Goal: Task Accomplishment & Management: Manage account settings

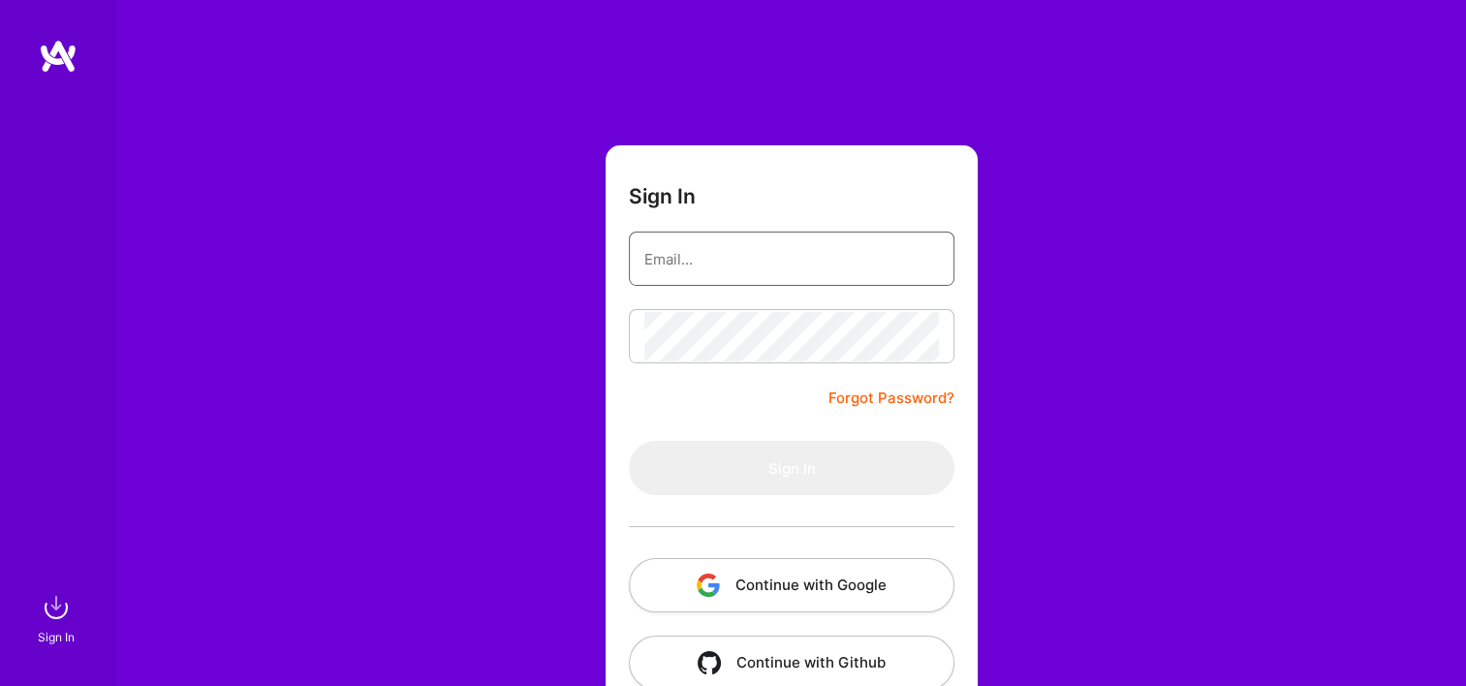
type input "[EMAIL_ADDRESS][DOMAIN_NAME]"
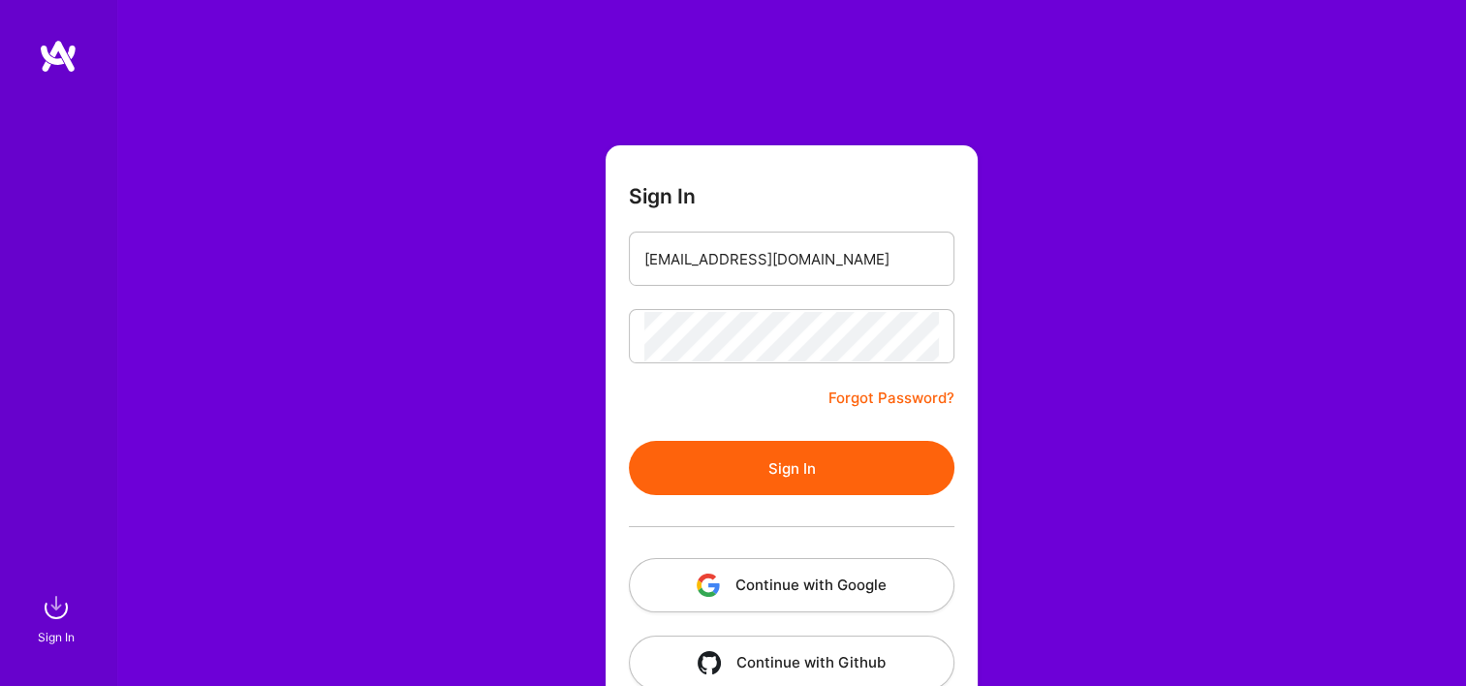
click at [766, 579] on button "Continue with Google" at bounding box center [791, 585] width 325 height 54
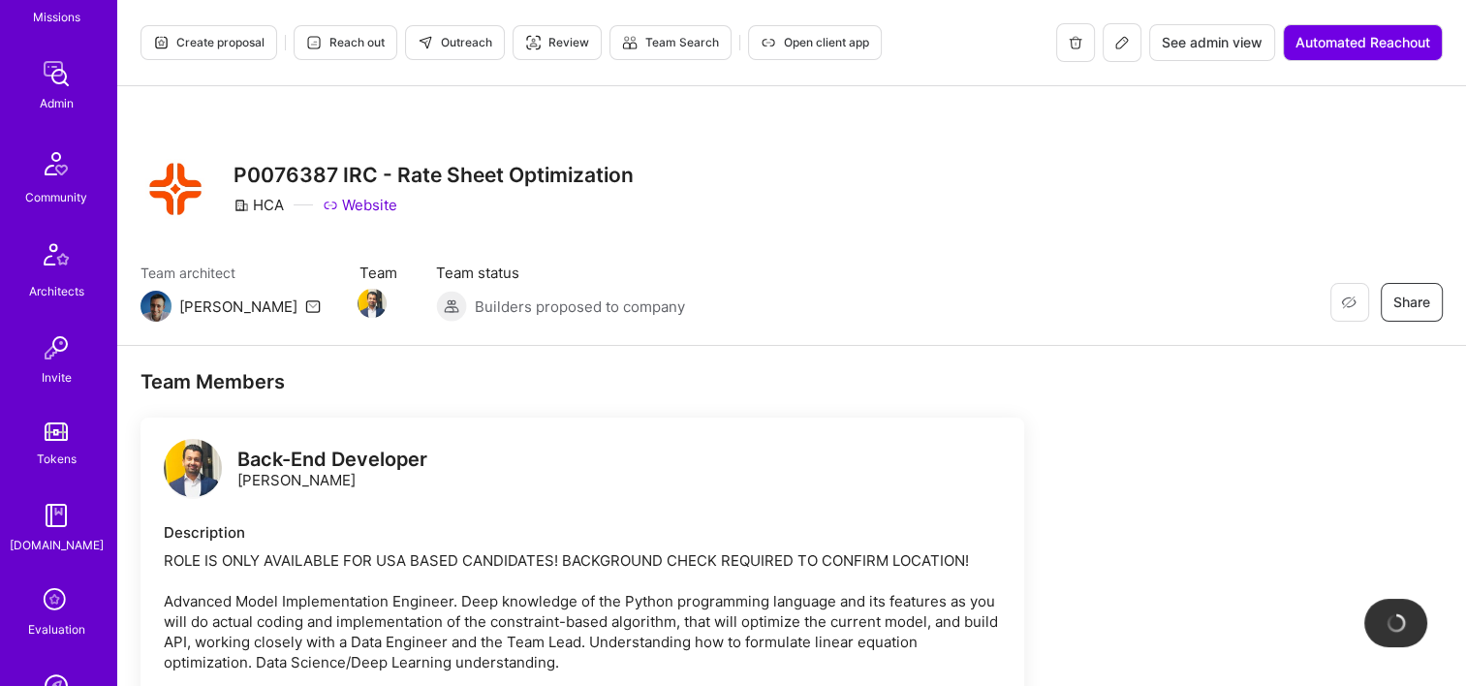
scroll to position [484, 0]
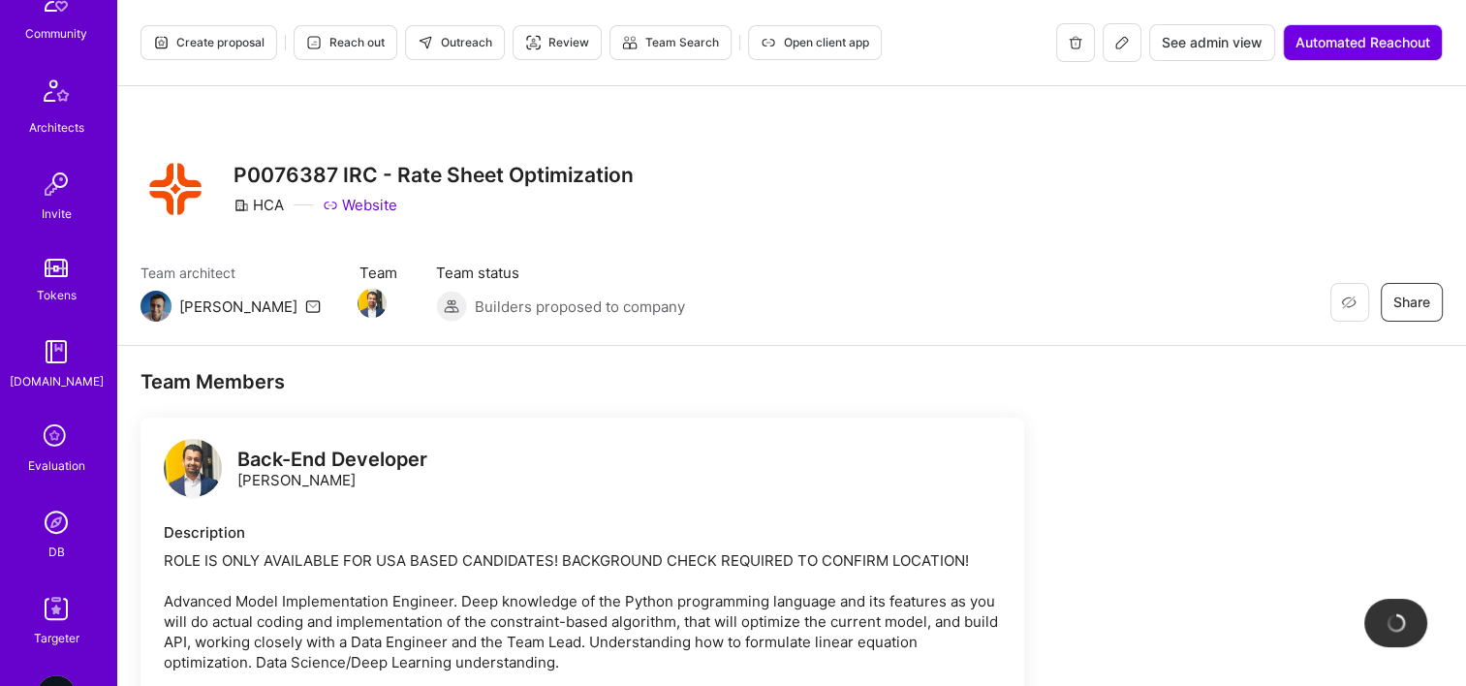
click at [65, 529] on img at bounding box center [56, 522] width 39 height 39
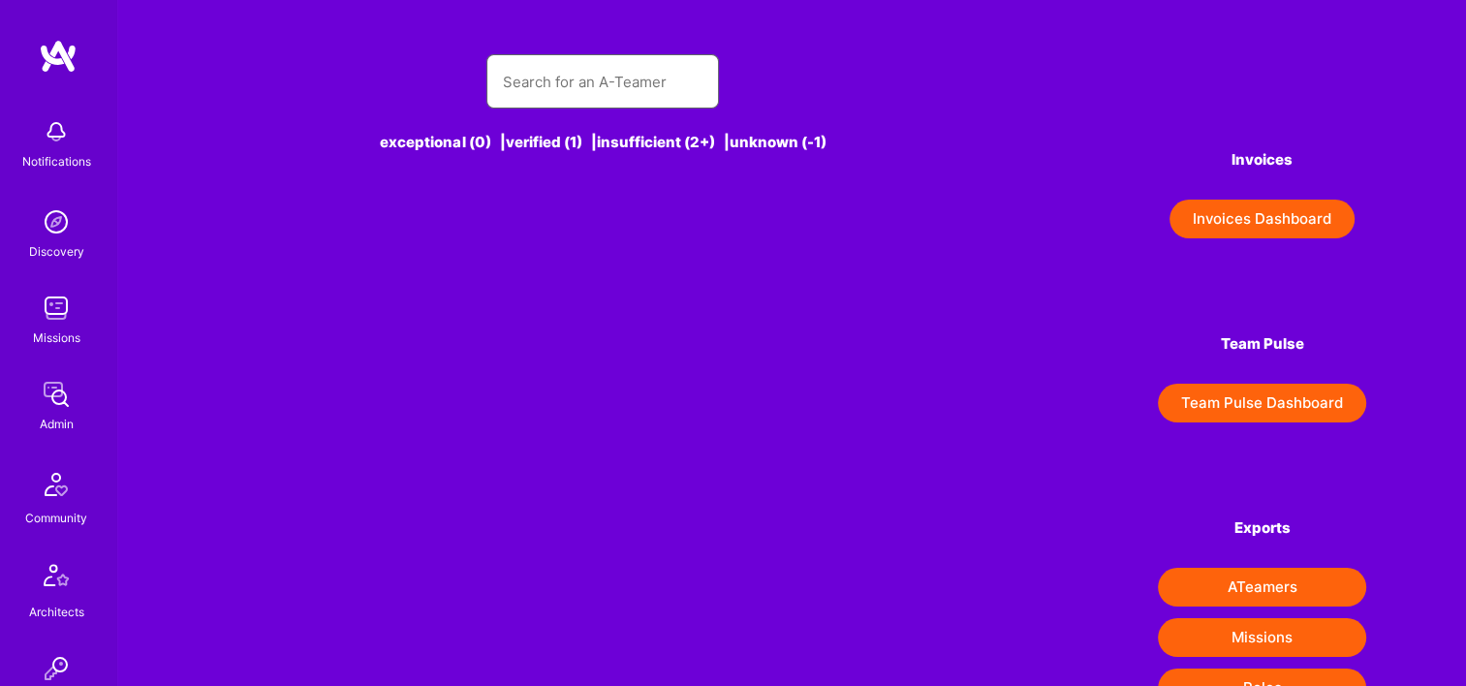
click at [567, 65] on input "text" at bounding box center [602, 81] width 201 height 49
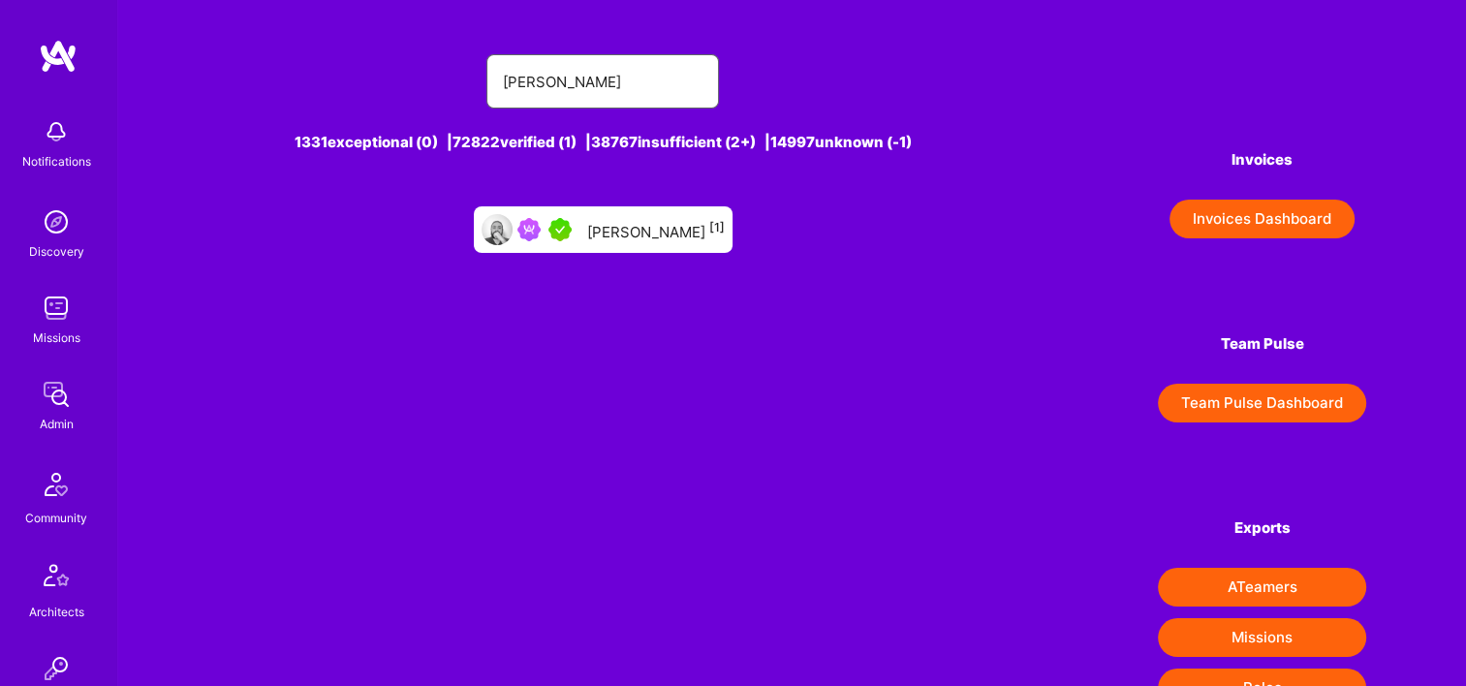
type input "[PERSON_NAME]"
click at [635, 223] on div "[PERSON_NAME] [1]" at bounding box center [656, 229] width 138 height 25
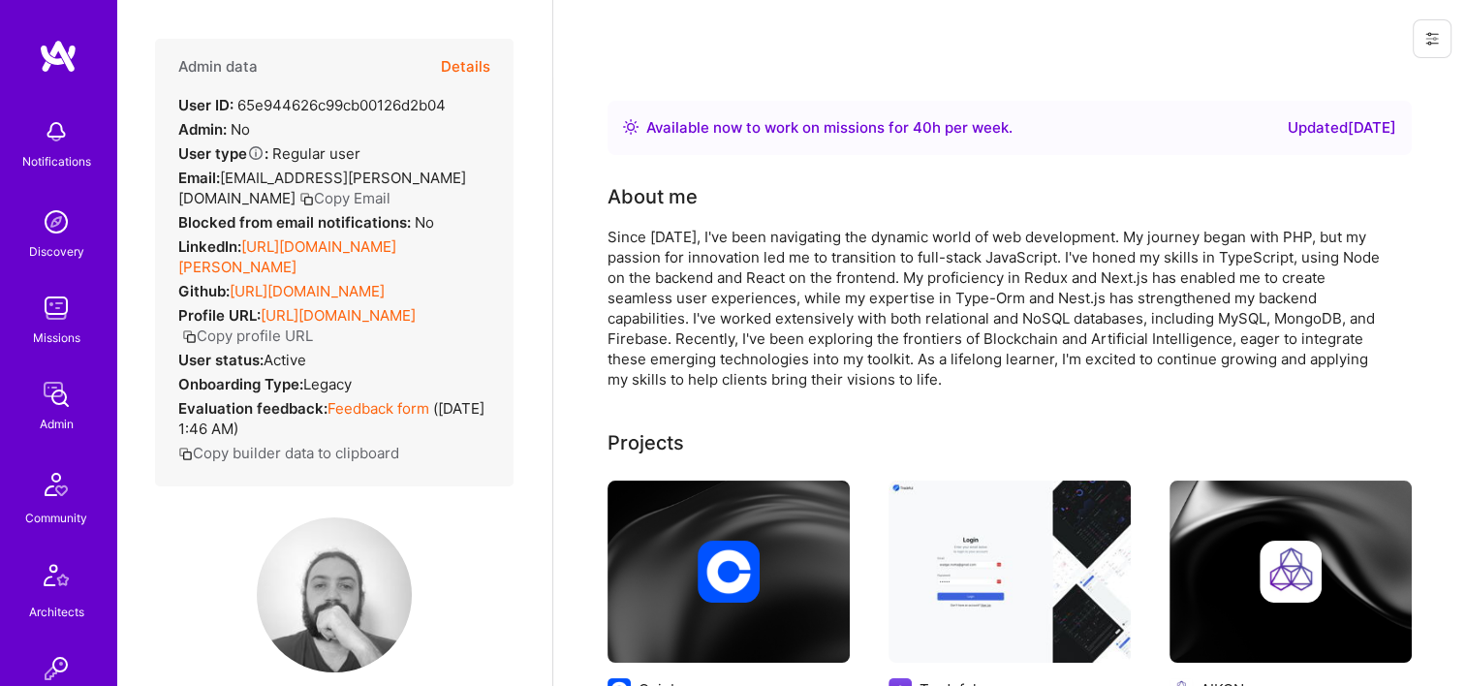
click at [464, 62] on button "Details" at bounding box center [465, 67] width 49 height 56
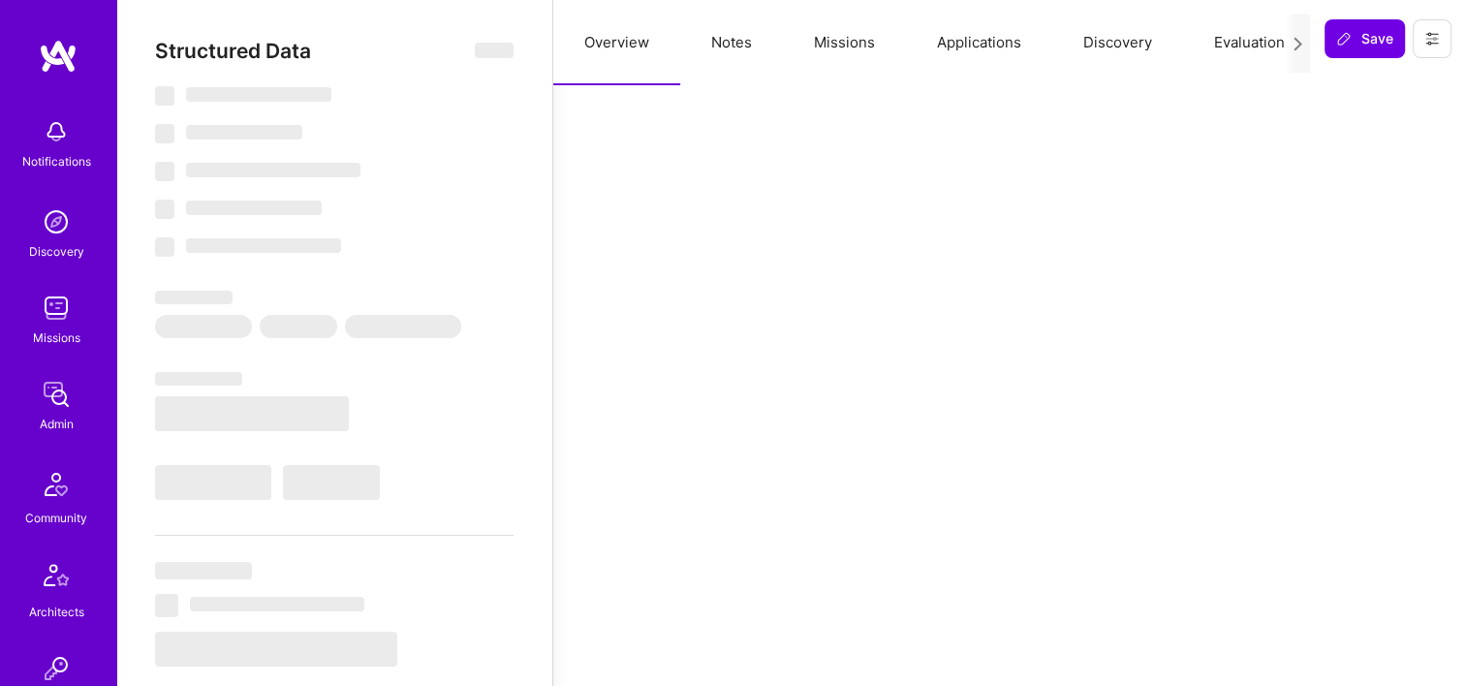
click at [817, 47] on button "Missions" at bounding box center [844, 42] width 123 height 85
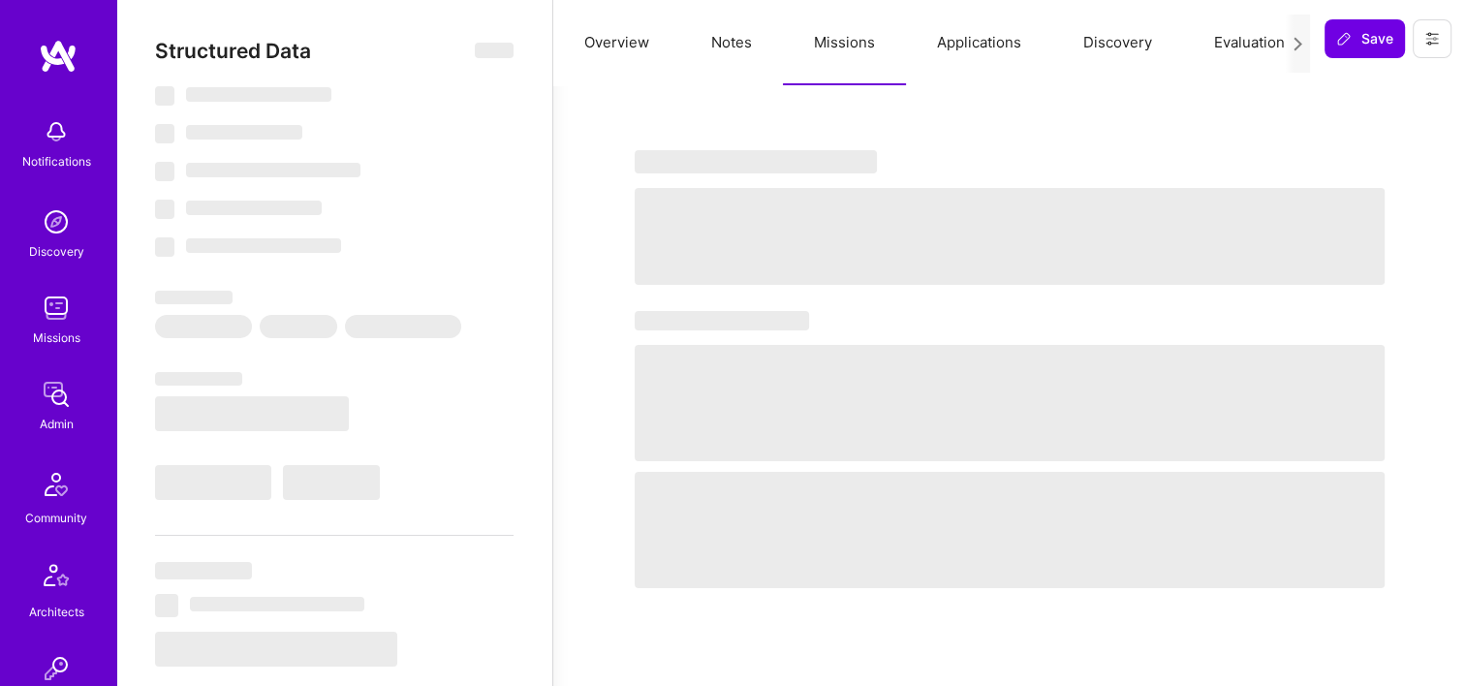
select select "Right Now"
select select "7"
select select "6"
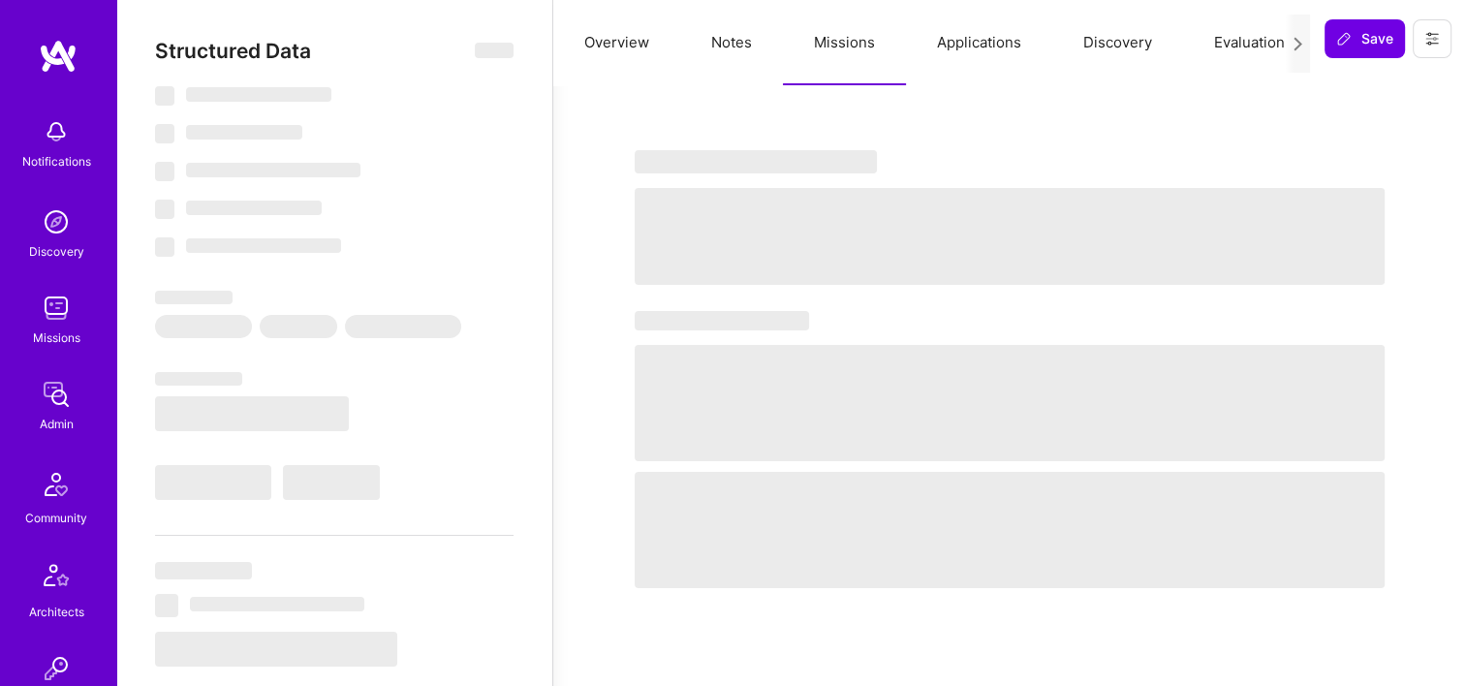
select select "BR"
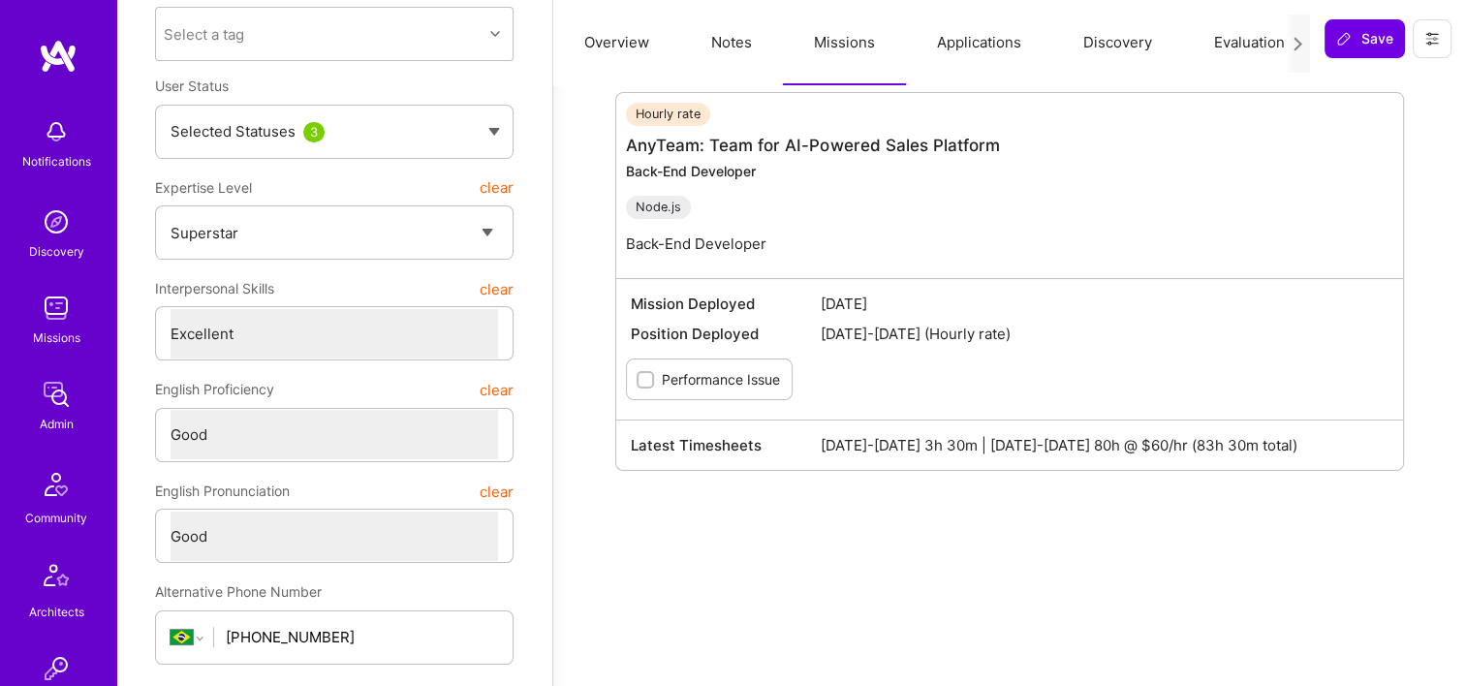
scroll to position [194, 0]
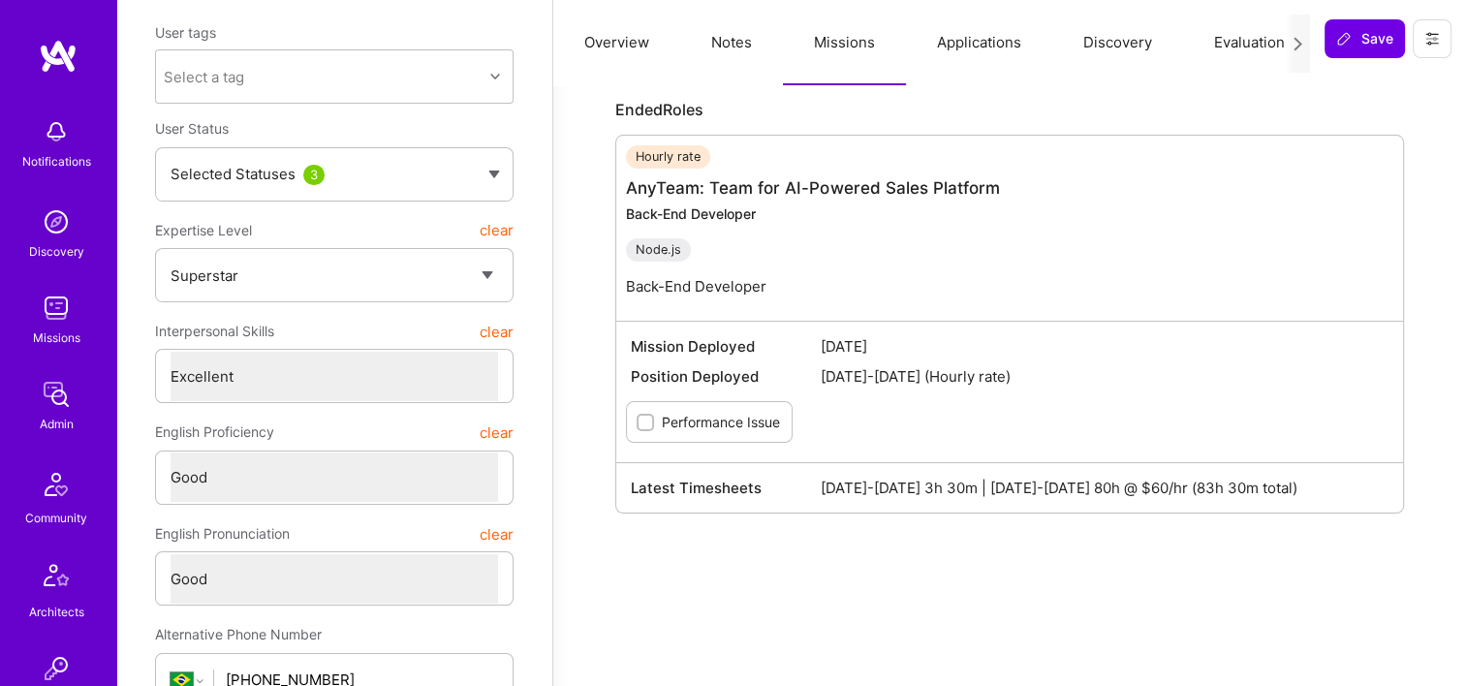
click at [850, 198] on div "Hourly rate AnyTeam: Team for AI-Powered Sales Platform Back-End Developer Node…" at bounding box center [813, 228] width 374 height 166
click at [851, 190] on link "AnyTeam: Team for AI-Powered Sales Platform" at bounding box center [813, 187] width 374 height 19
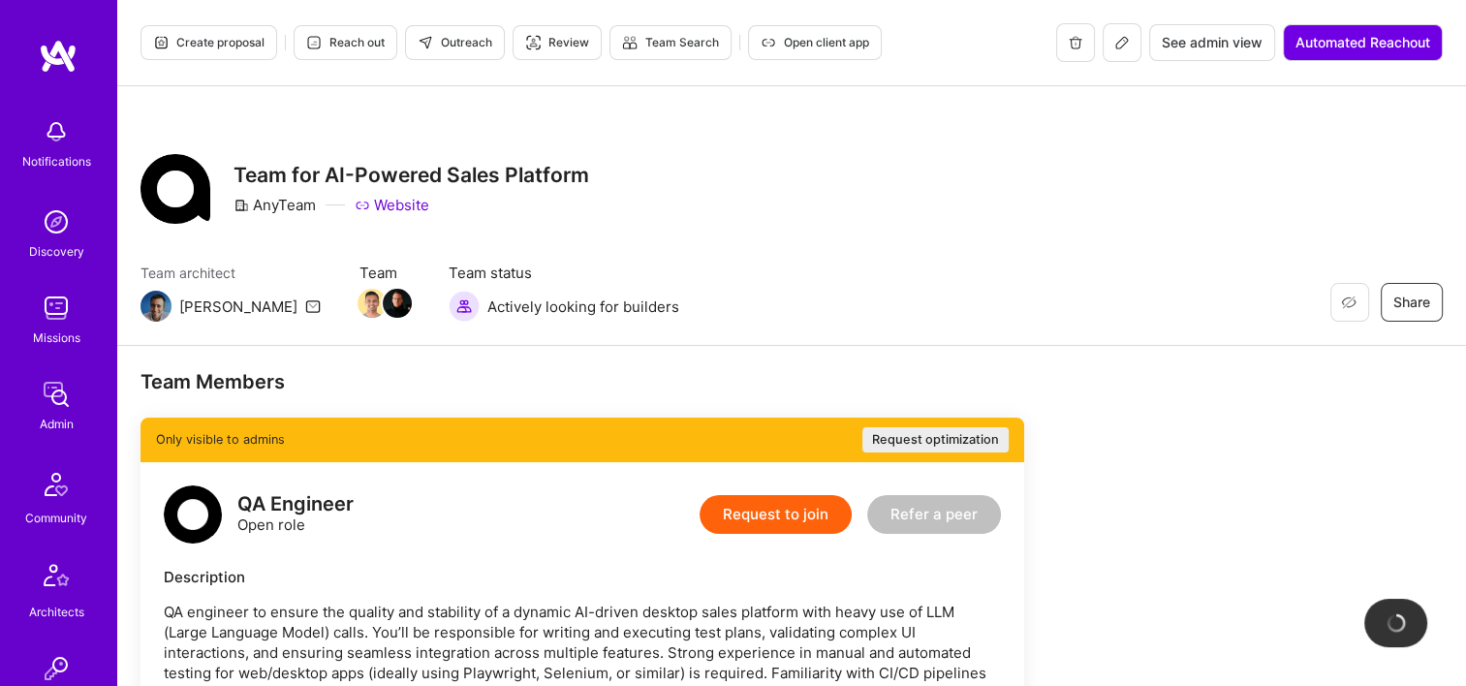
click at [1234, 33] on span "See admin view" at bounding box center [1211, 42] width 101 height 19
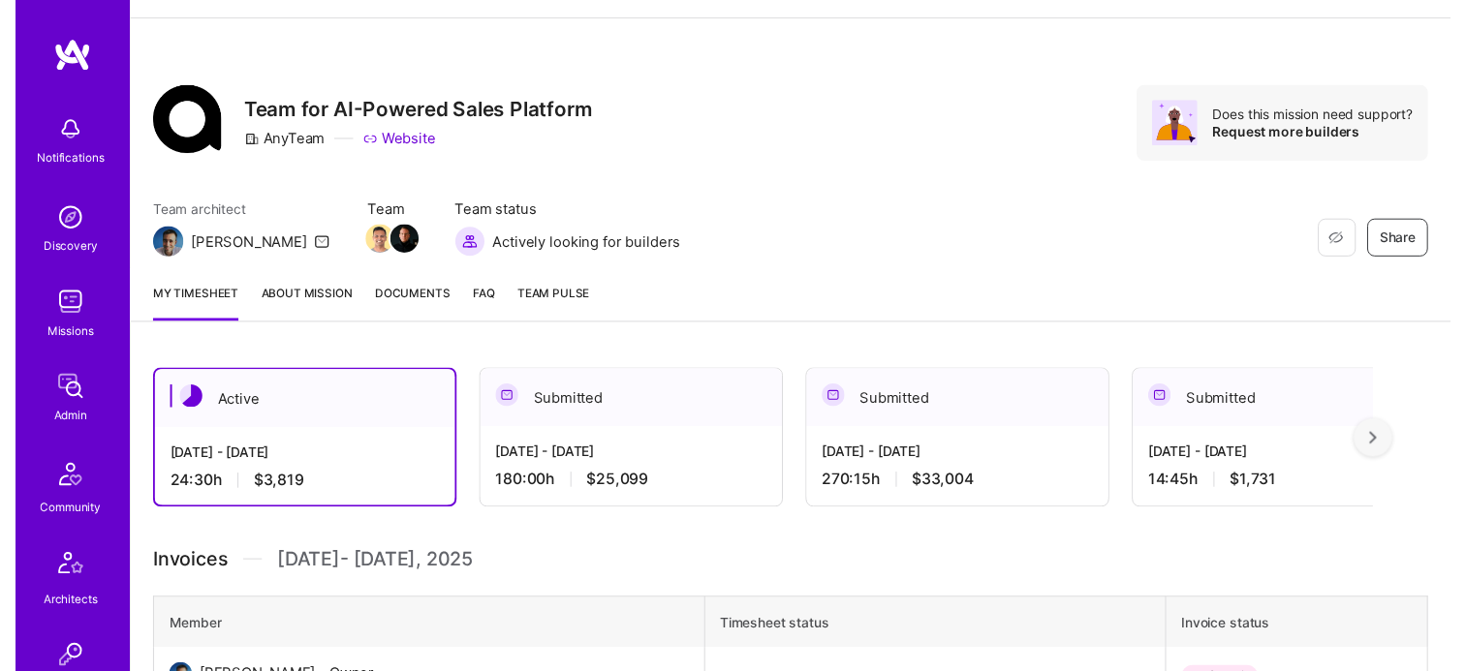
scroll to position [194, 0]
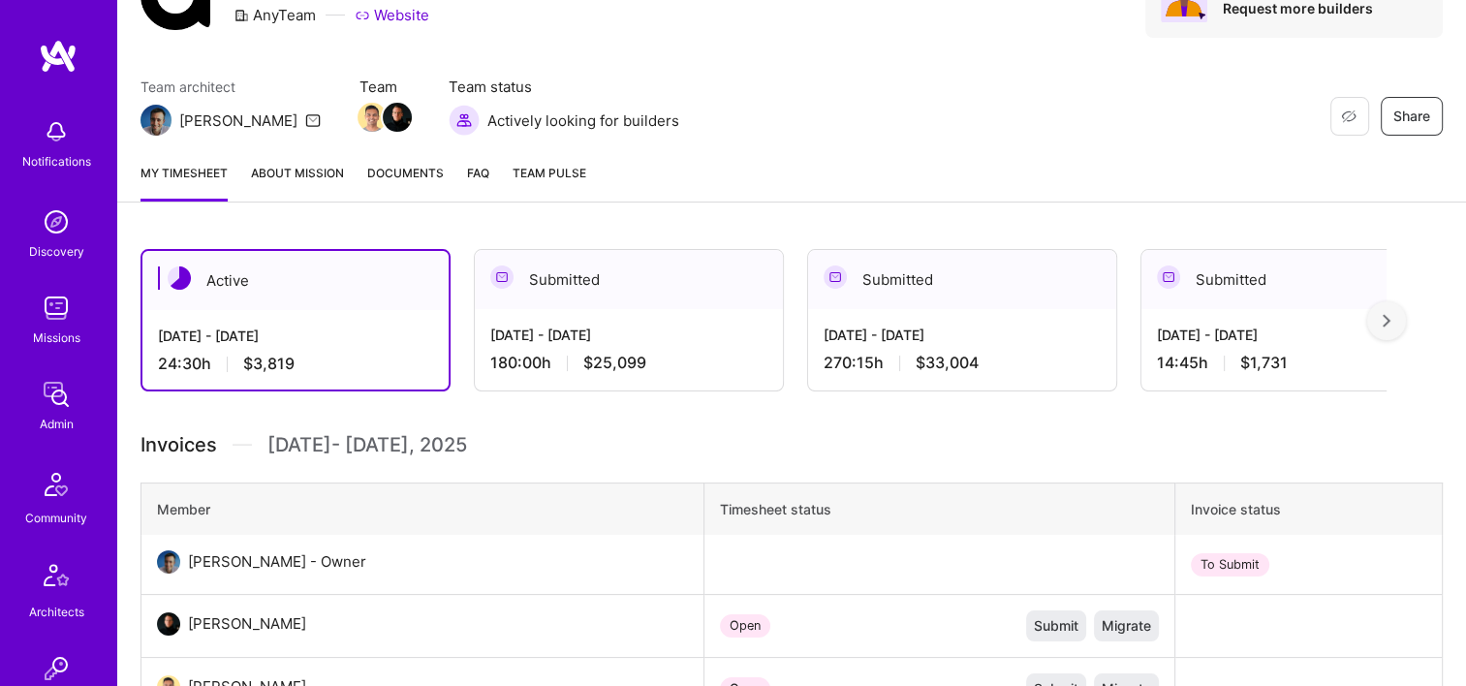
click at [967, 291] on div "Submitted" at bounding box center [962, 279] width 308 height 59
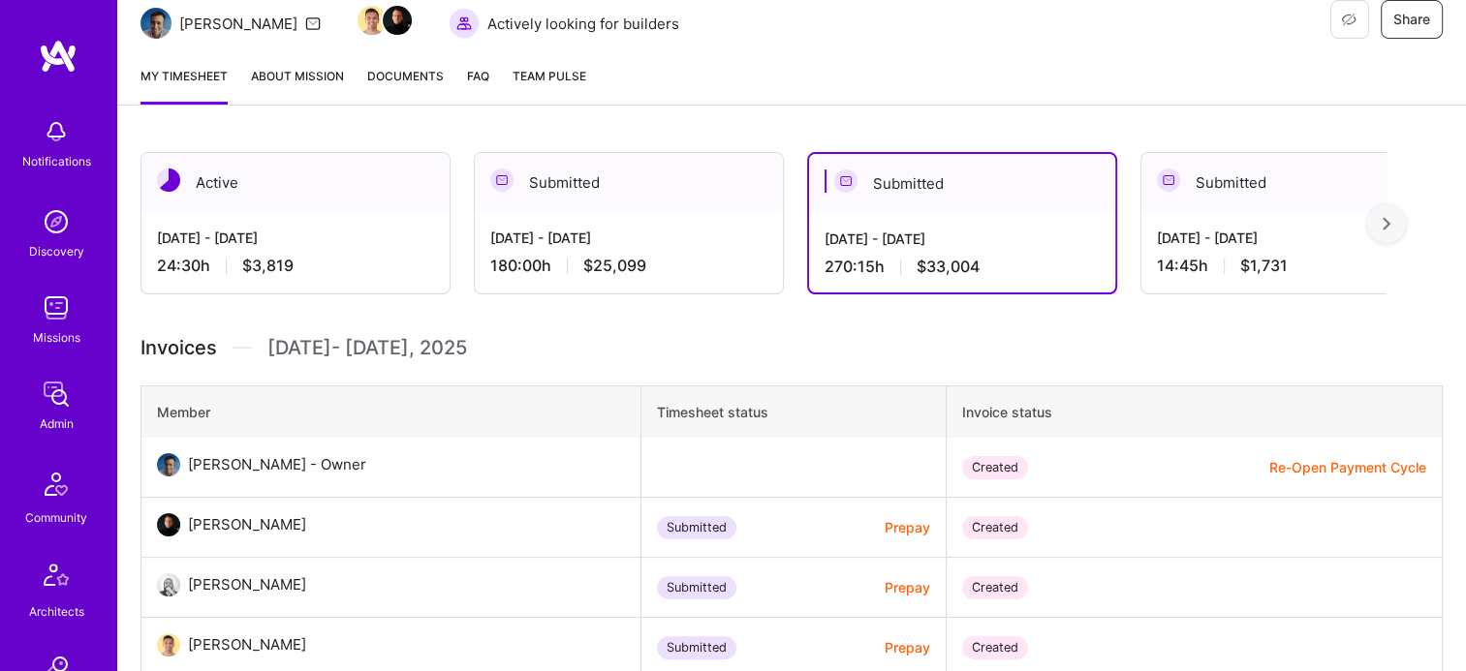
scroll to position [581, 0]
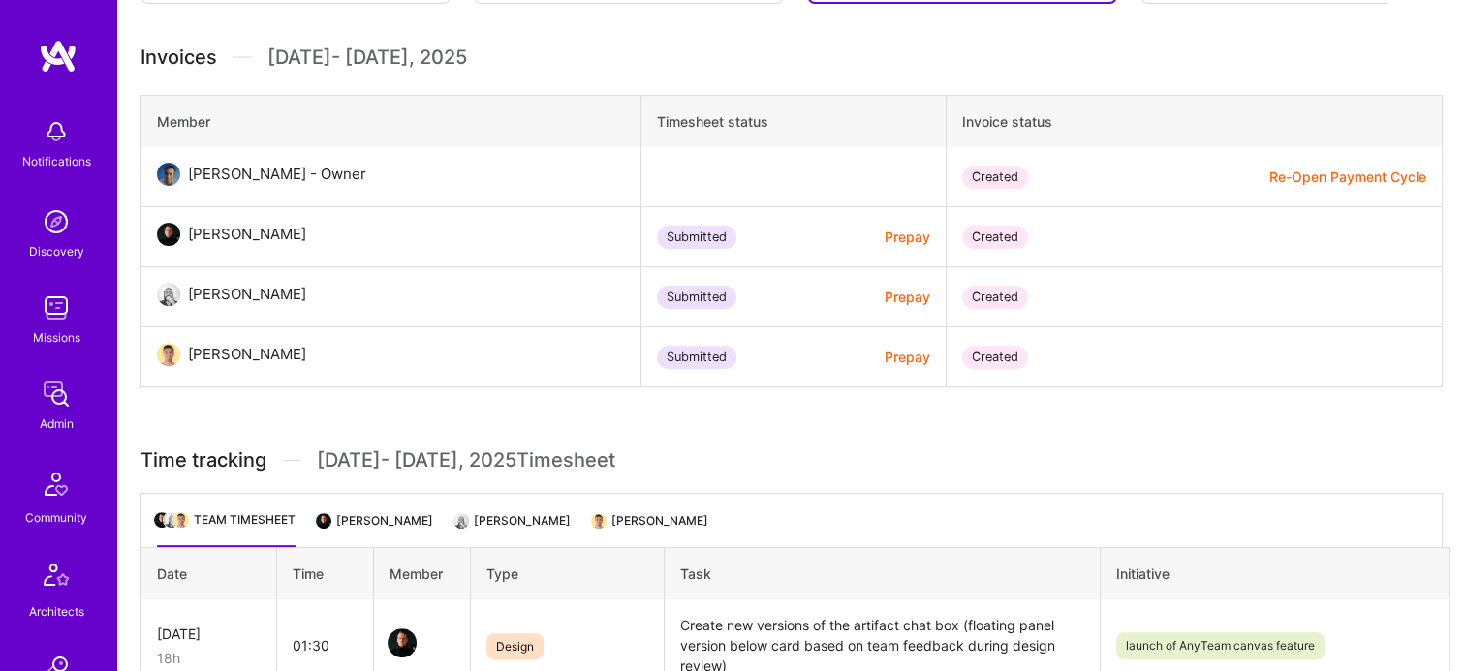
click at [1344, 178] on button "Re-Open Payment Cycle" at bounding box center [1347, 177] width 157 height 20
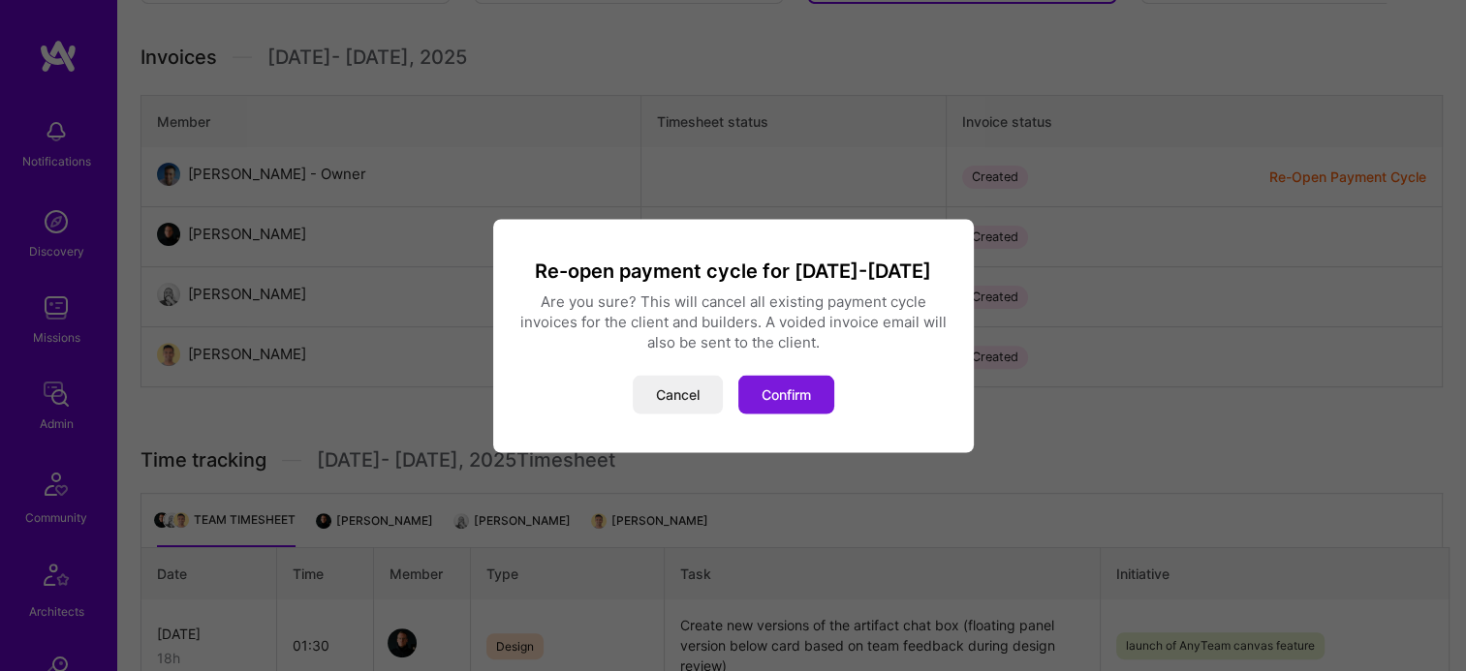
click at [794, 386] on button "Confirm" at bounding box center [786, 394] width 96 height 39
